Goal: Find specific page/section: Find specific page/section

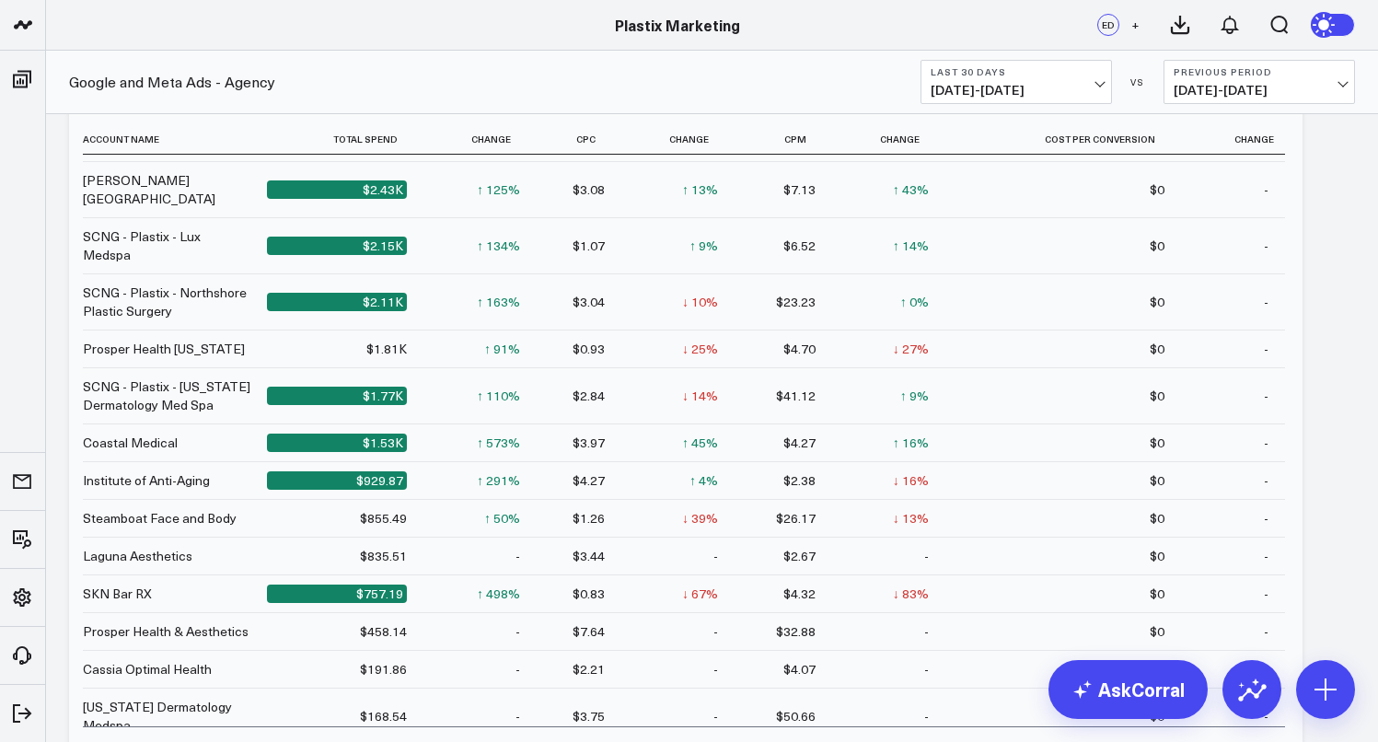
scroll to position [1628, 0]
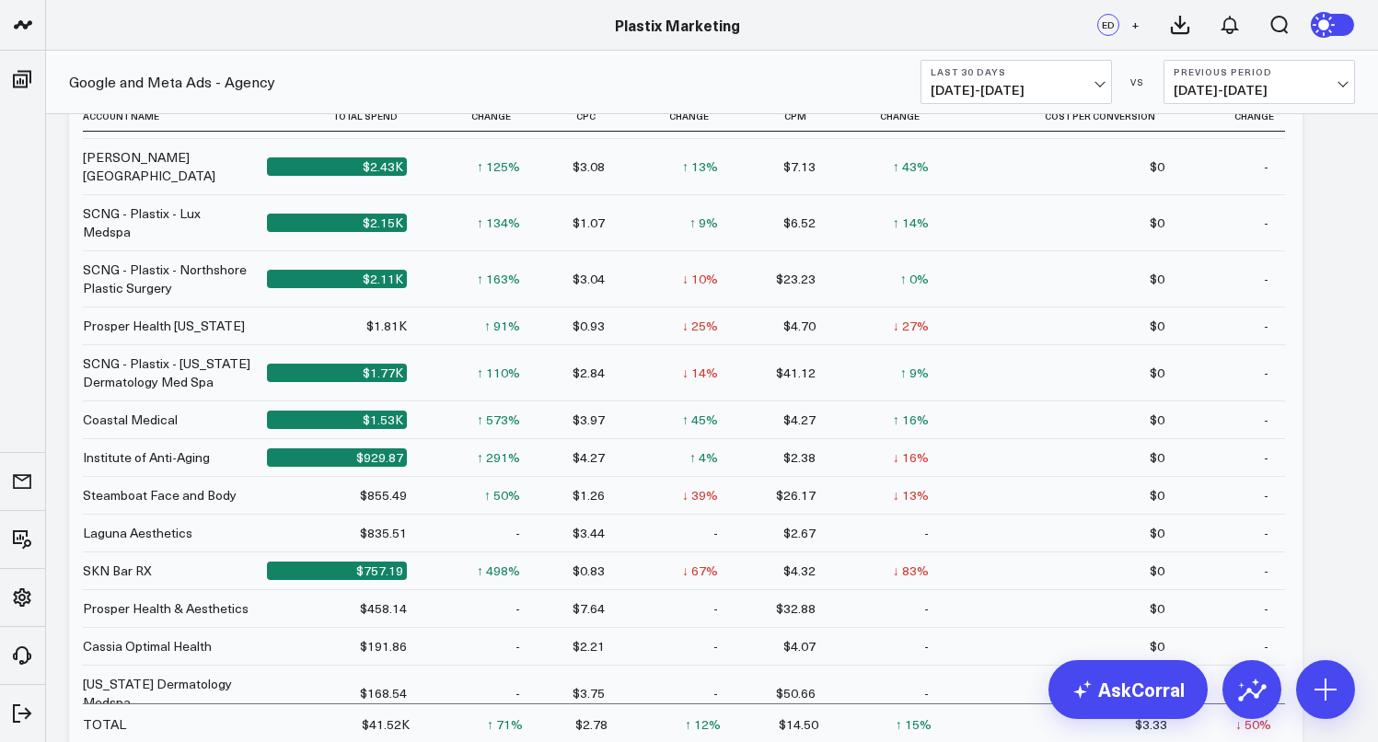
click at [167, 448] on div "Institute of Anti-Aging" at bounding box center [146, 457] width 127 height 18
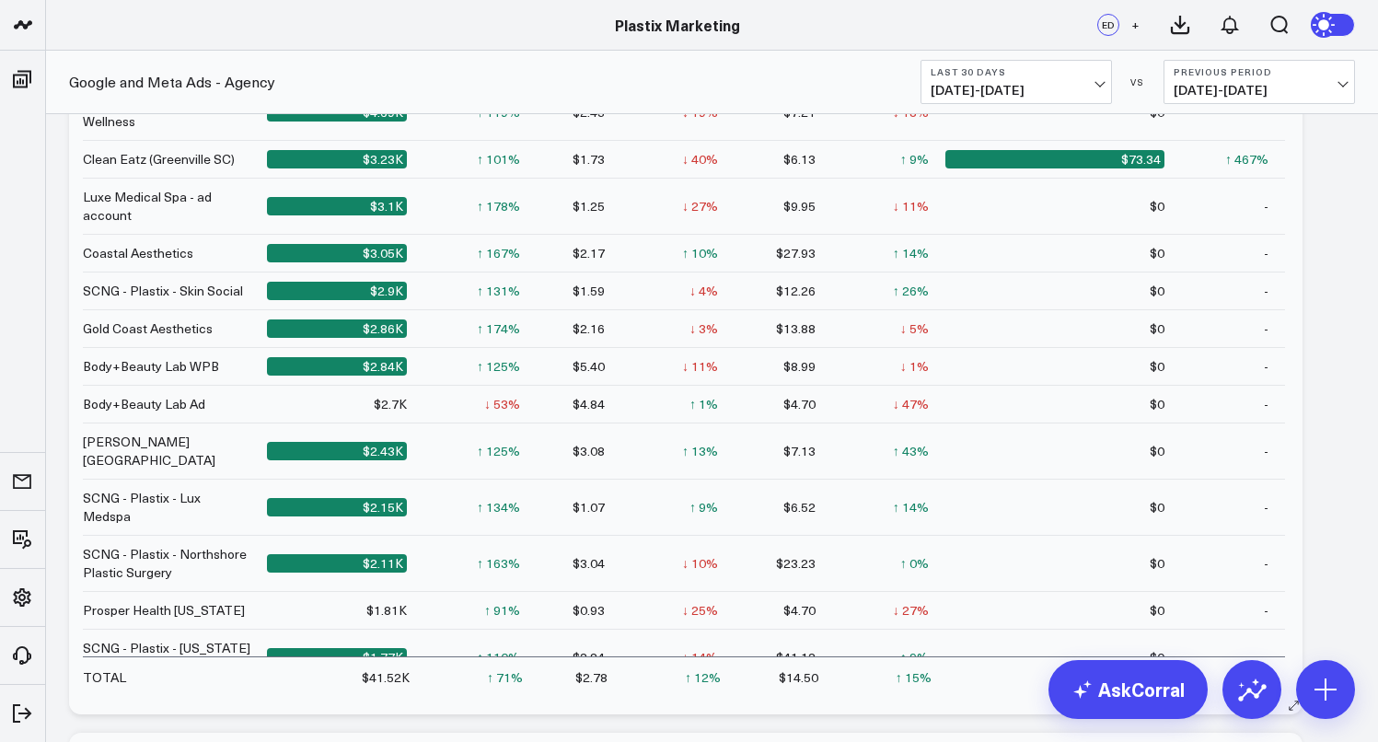
scroll to position [1663, 0]
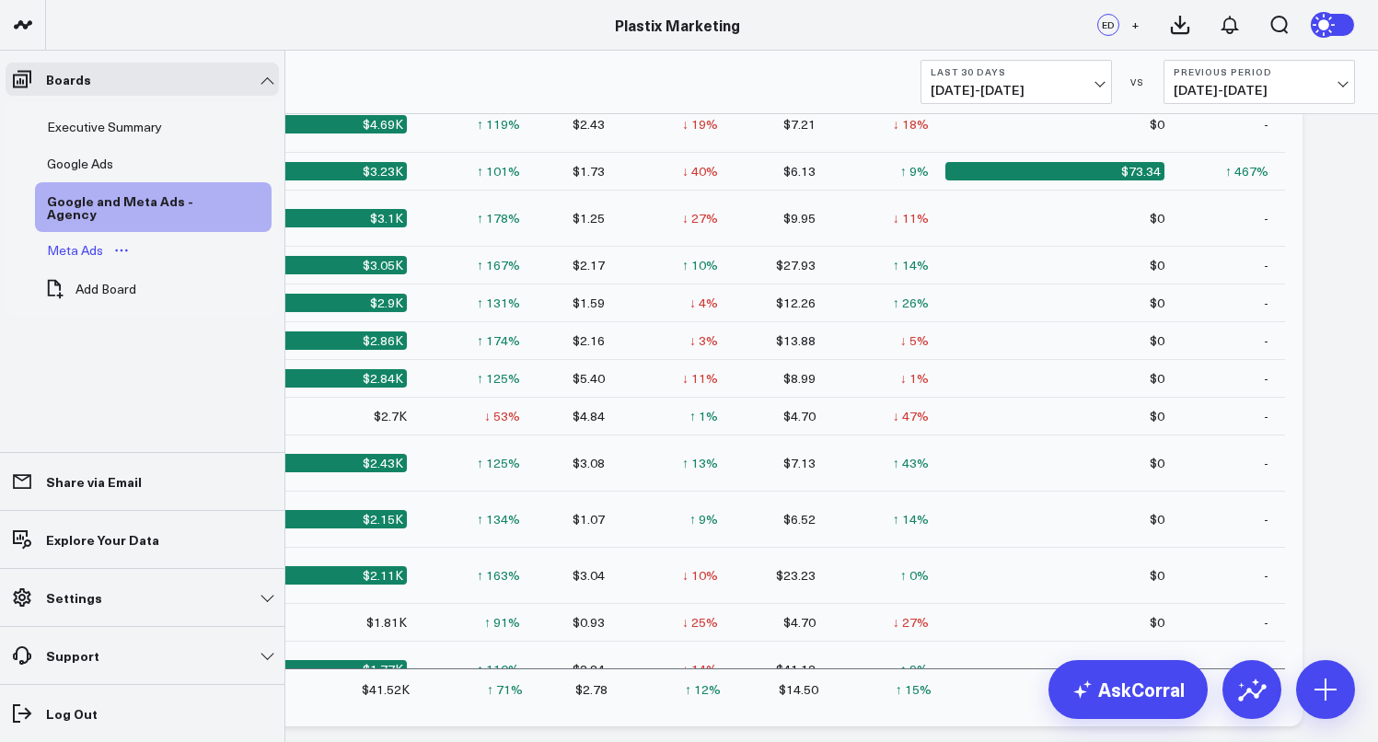
click at [60, 251] on div "Meta Ads" at bounding box center [74, 250] width 65 height 22
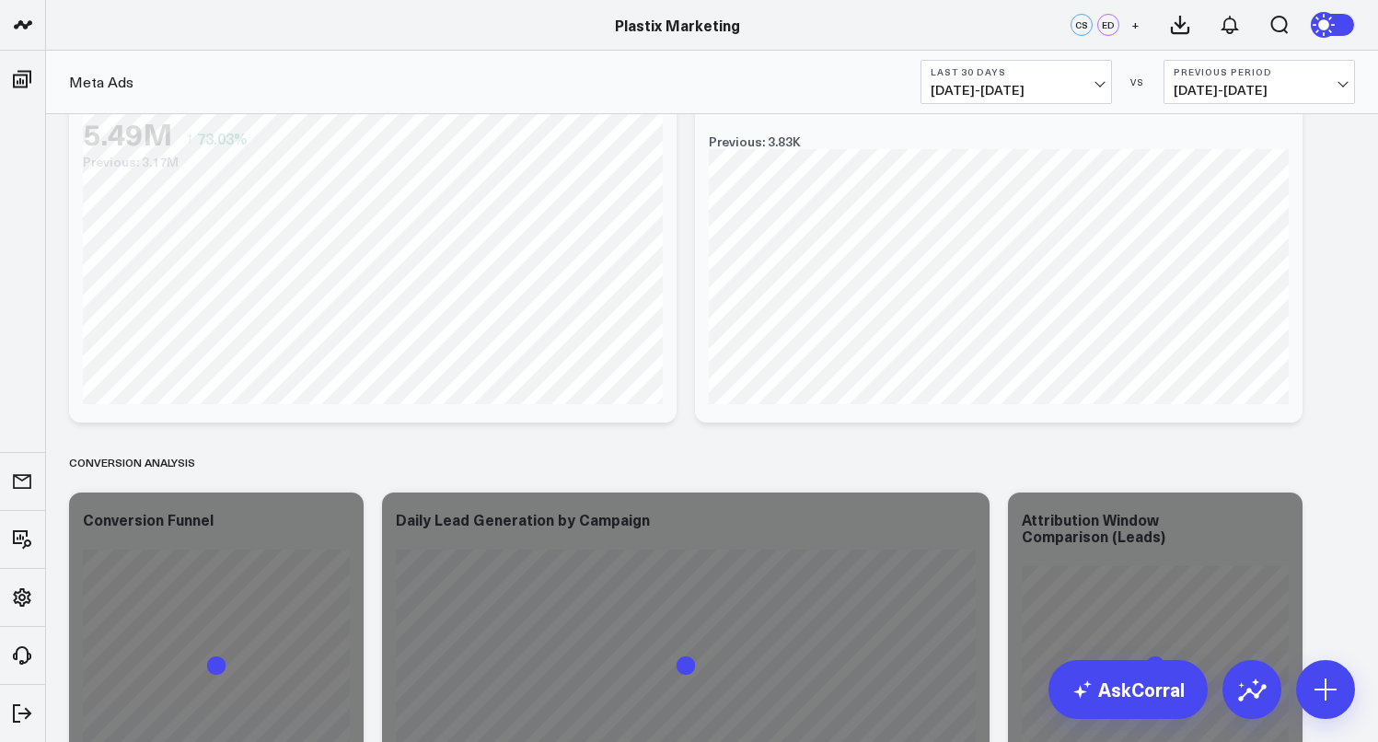
scroll to position [154, 0]
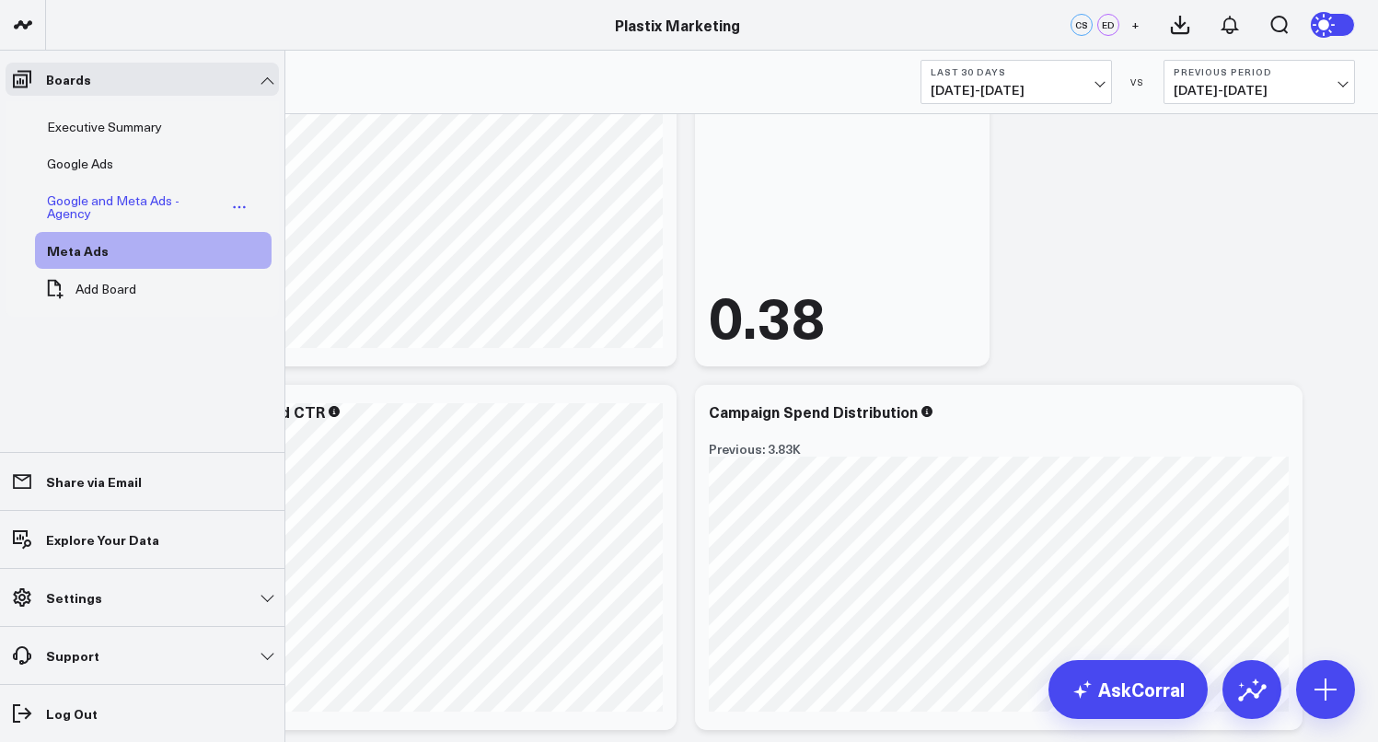
click at [104, 206] on div "Google and Meta Ads - Agency" at bounding box center [134, 207] width 184 height 35
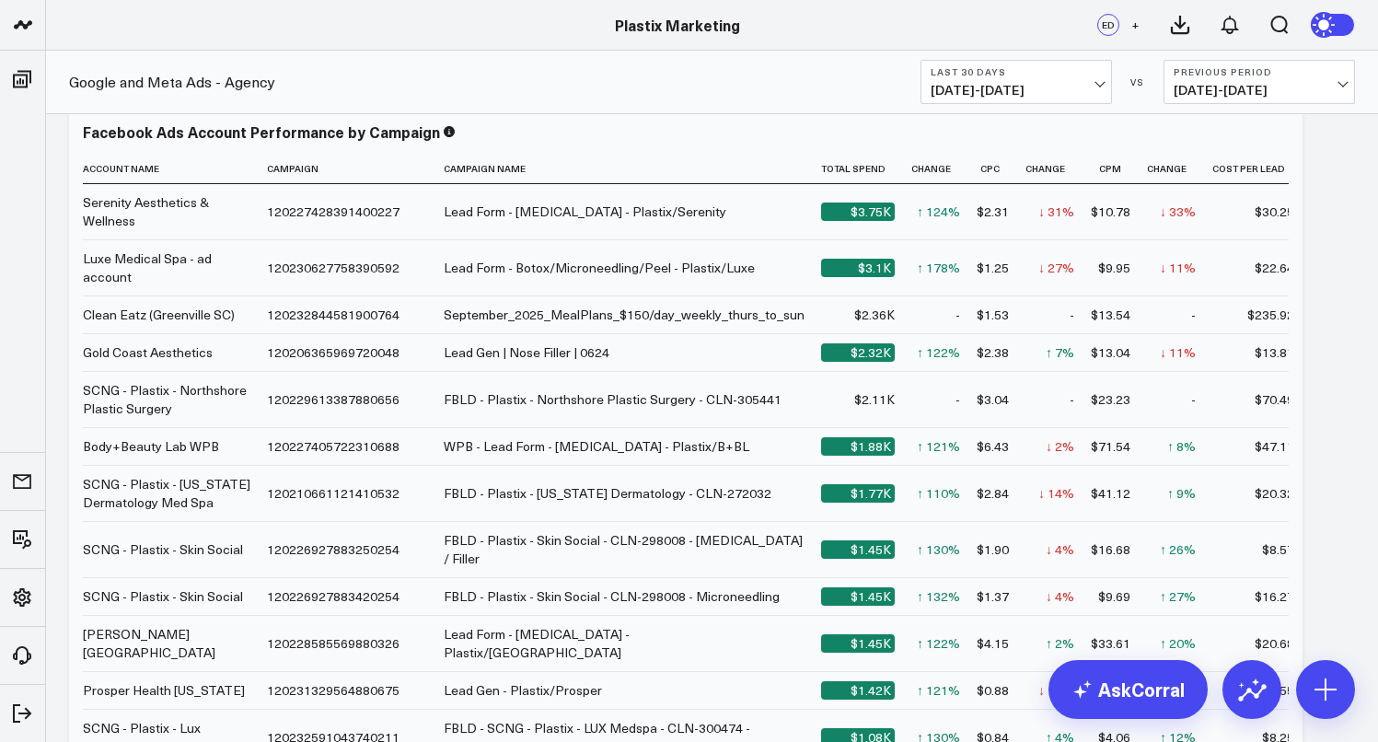
scroll to position [2314, 0]
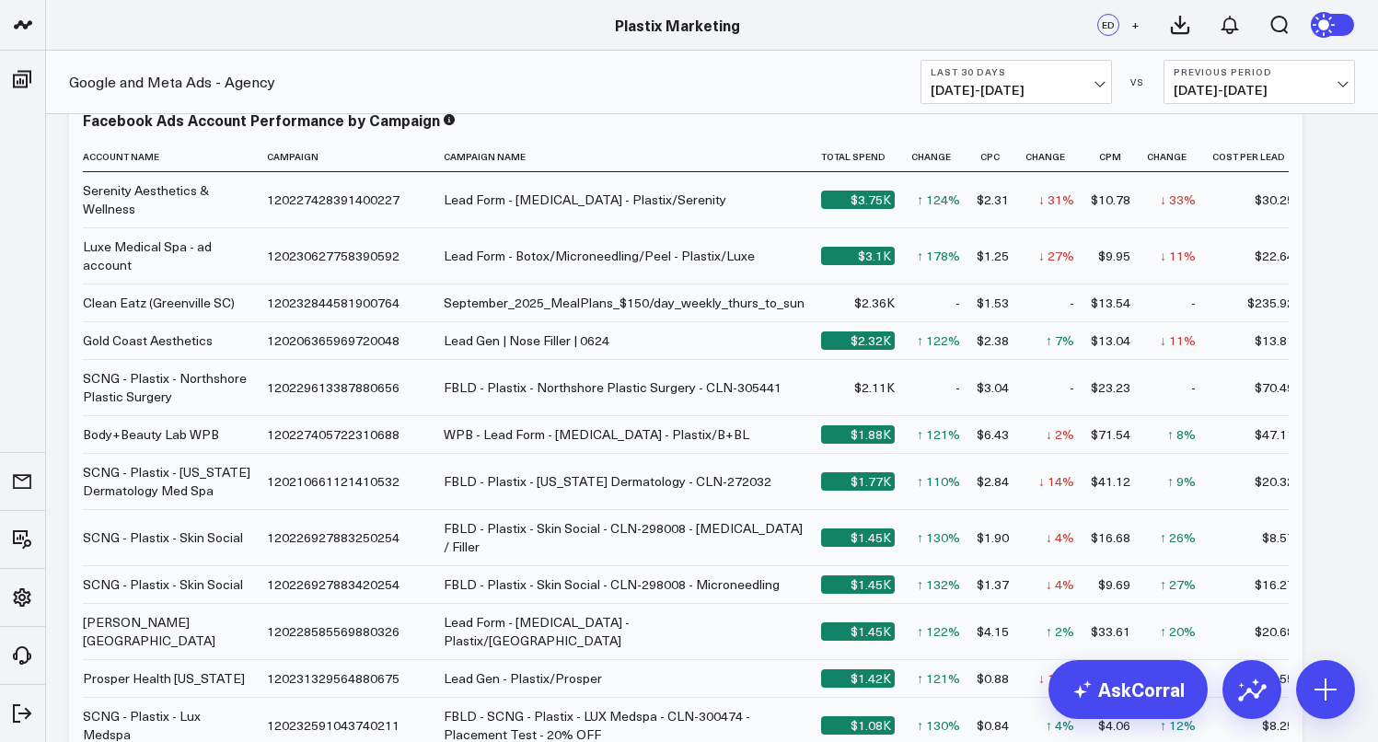
click at [380, 59] on div "Google and Meta Ads - Agency Last 30 Days [DATE] - [DATE] VS Previous Period [D…" at bounding box center [712, 82] width 1332 height 63
